Goal: Task Accomplishment & Management: Manage account settings

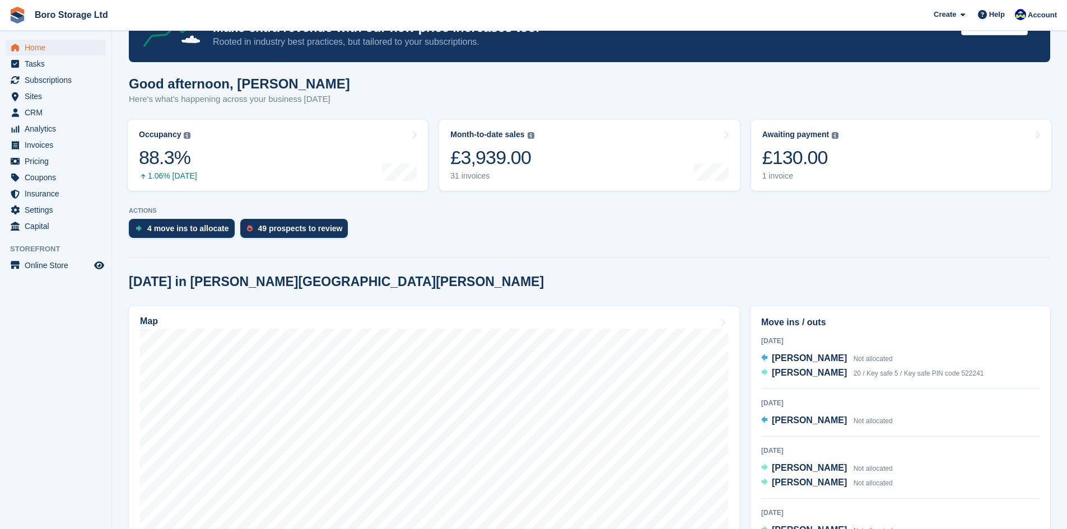
scroll to position [112, 0]
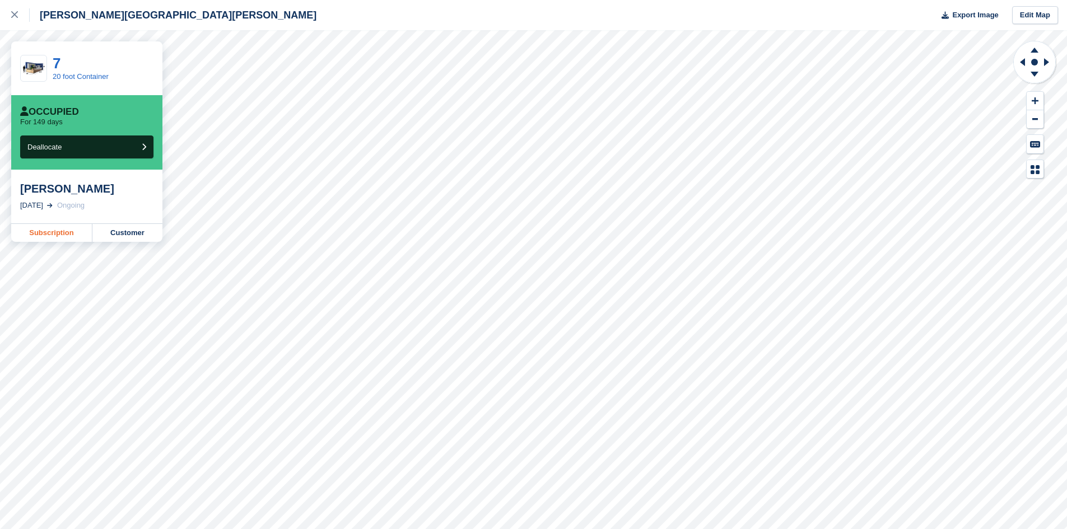
click at [43, 234] on link "Subscription" at bounding box center [51, 233] width 81 height 18
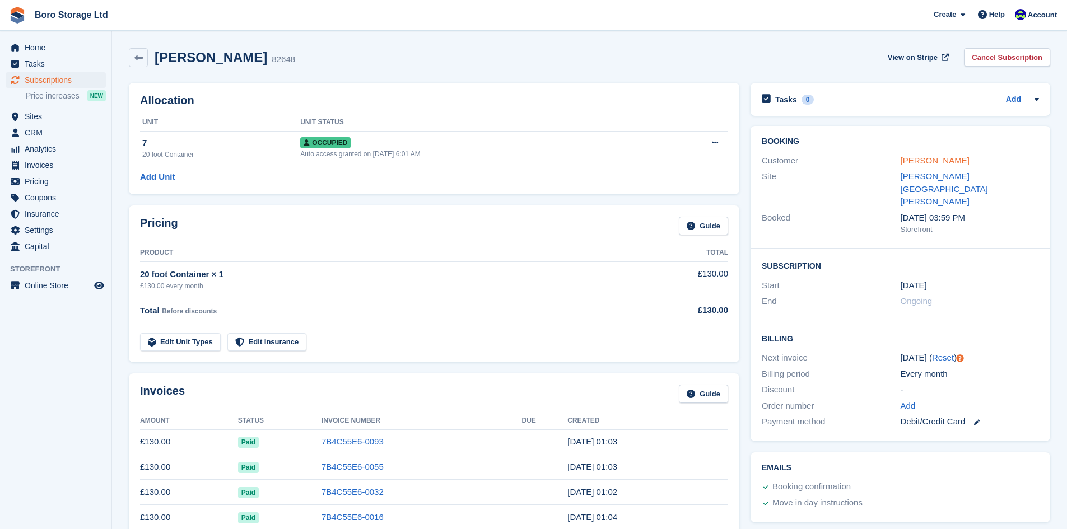
click at [947, 160] on link "[PERSON_NAME]" at bounding box center [934, 161] width 69 height 10
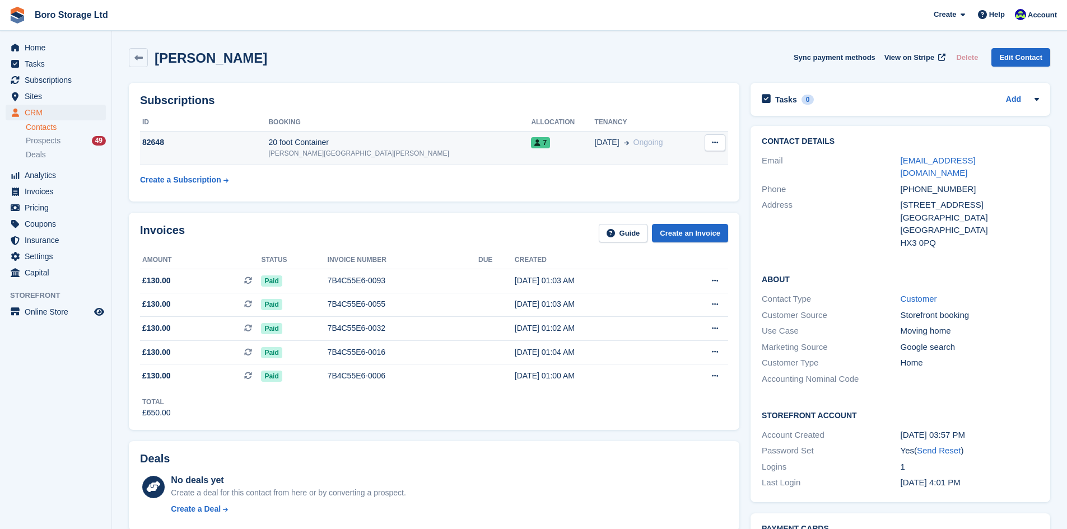
click at [268, 146] on div "82648" at bounding box center [204, 143] width 128 height 12
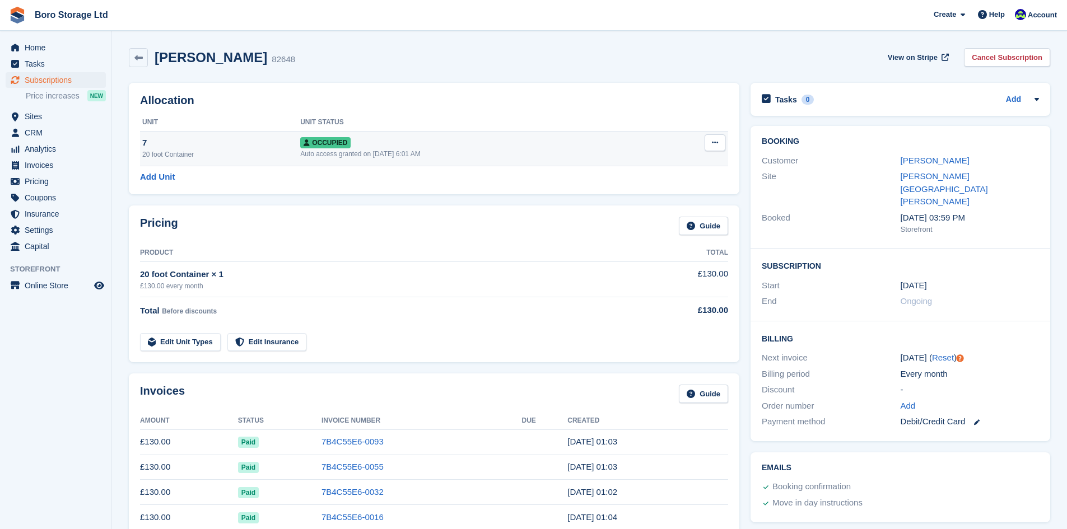
click at [710, 142] on button at bounding box center [714, 142] width 21 height 17
click at [675, 115] on th at bounding box center [693, 123] width 70 height 18
click at [1002, 54] on link "Cancel Subscription" at bounding box center [1007, 57] width 86 height 18
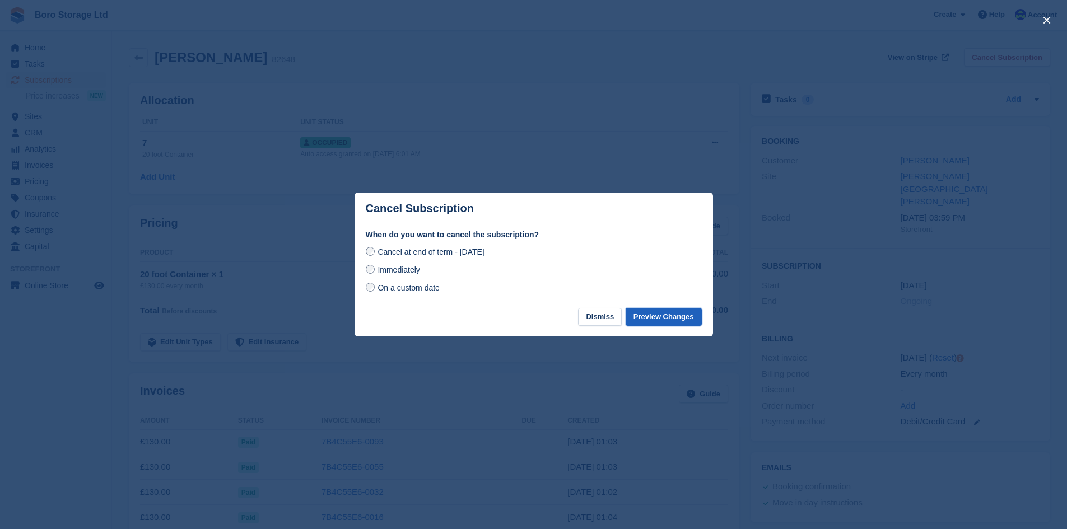
click at [668, 315] on button "Preview Changes" at bounding box center [663, 317] width 76 height 18
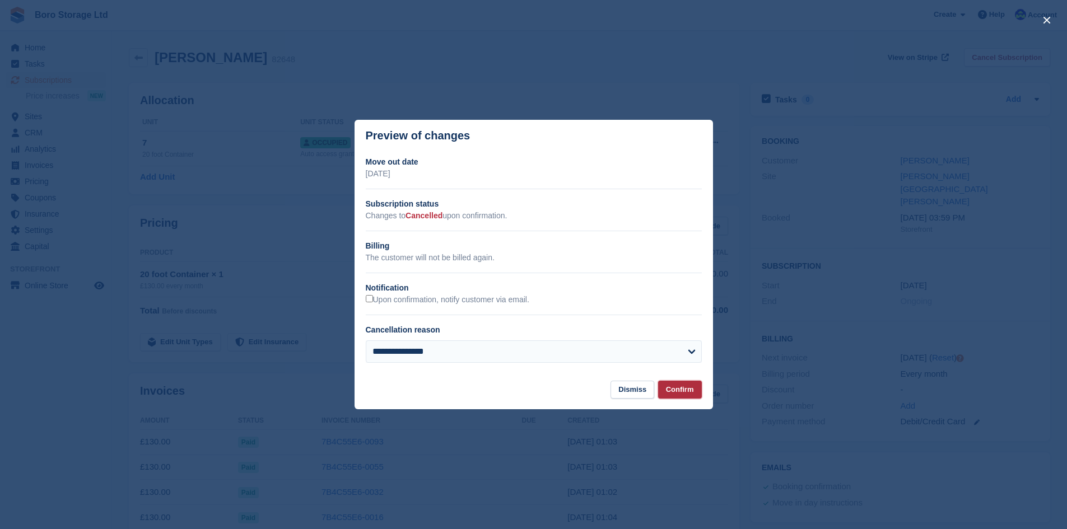
click at [684, 387] on button "Confirm" at bounding box center [680, 390] width 44 height 18
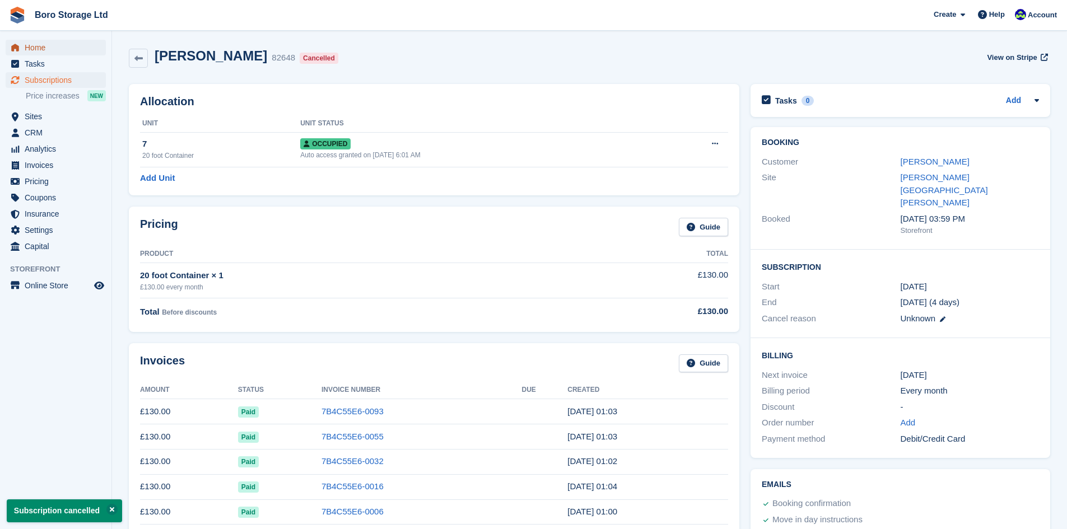
drag, startPoint x: 36, startPoint y: 47, endPoint x: 165, endPoint y: 77, distance: 132.8
click at [36, 47] on span "Home" at bounding box center [58, 48] width 67 height 16
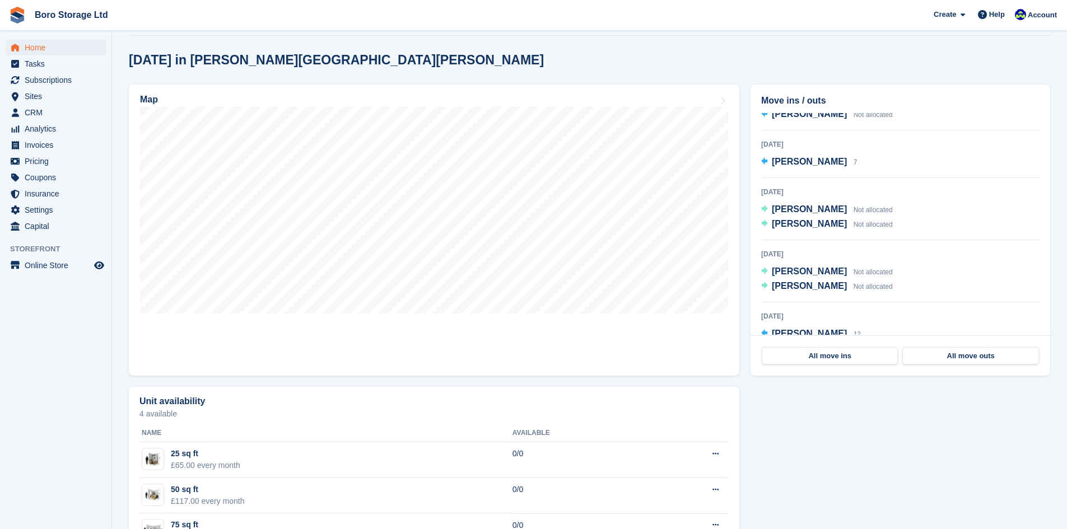
scroll to position [99, 0]
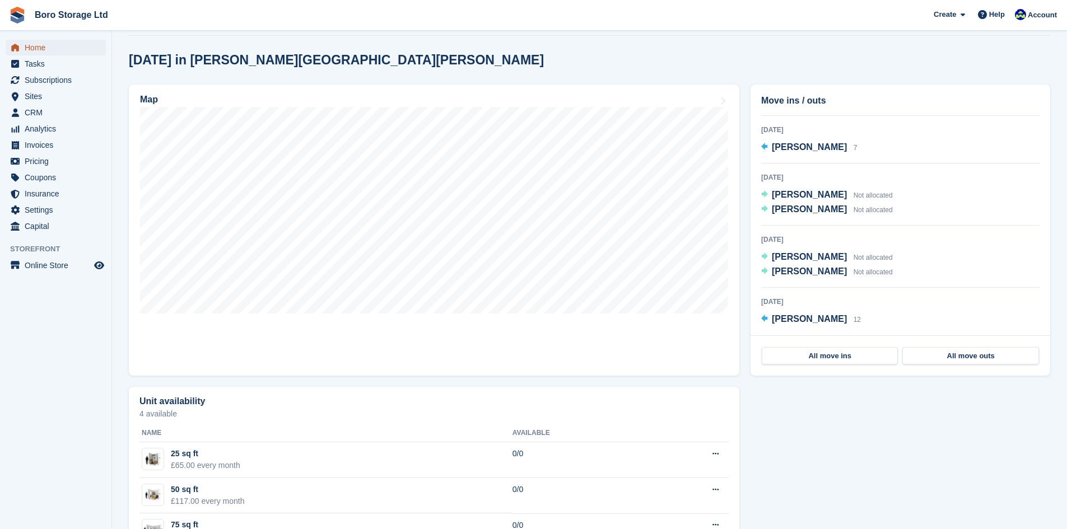
click at [35, 45] on span "Home" at bounding box center [58, 48] width 67 height 16
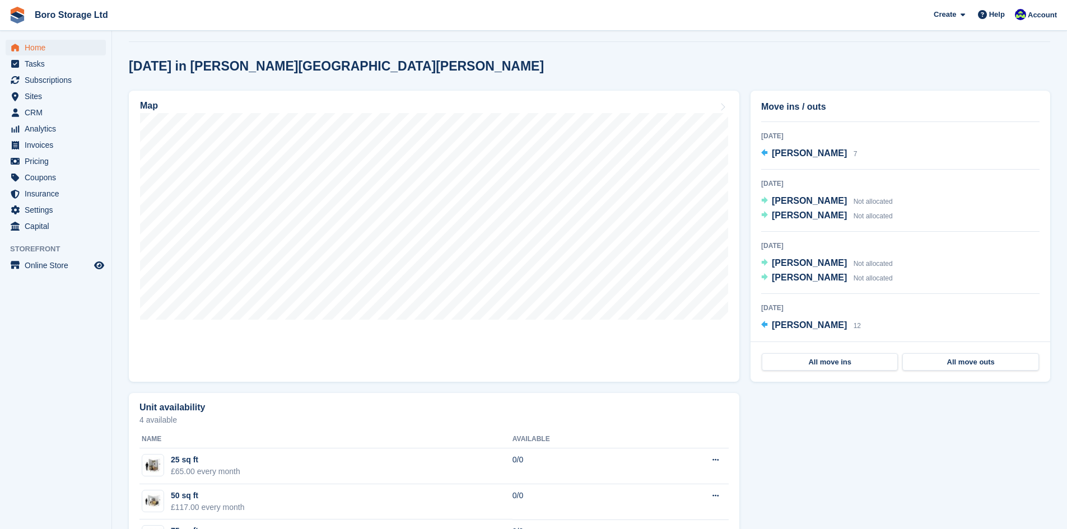
scroll to position [336, 0]
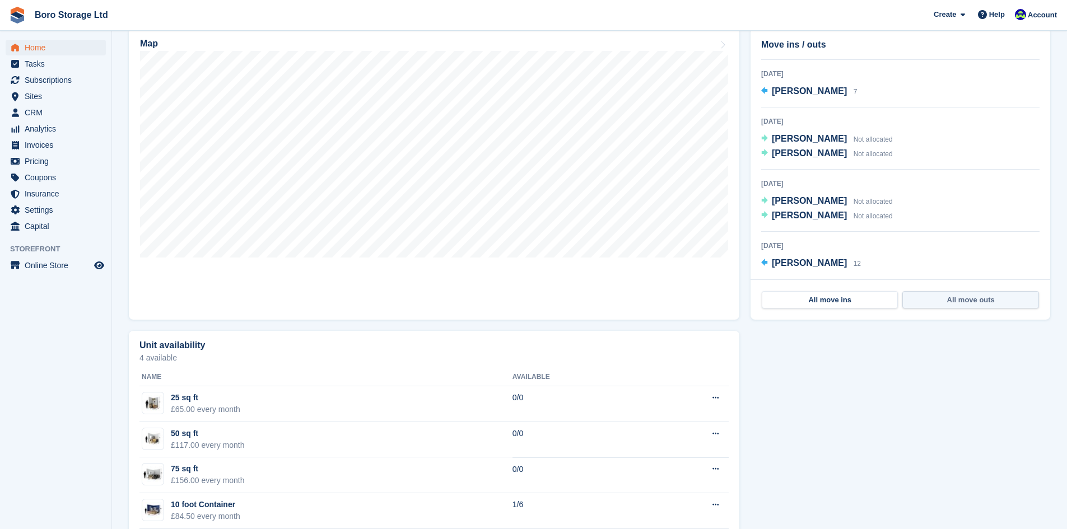
click at [931, 300] on link "All move outs" at bounding box center [970, 300] width 136 height 18
